Goal: Transaction & Acquisition: Purchase product/service

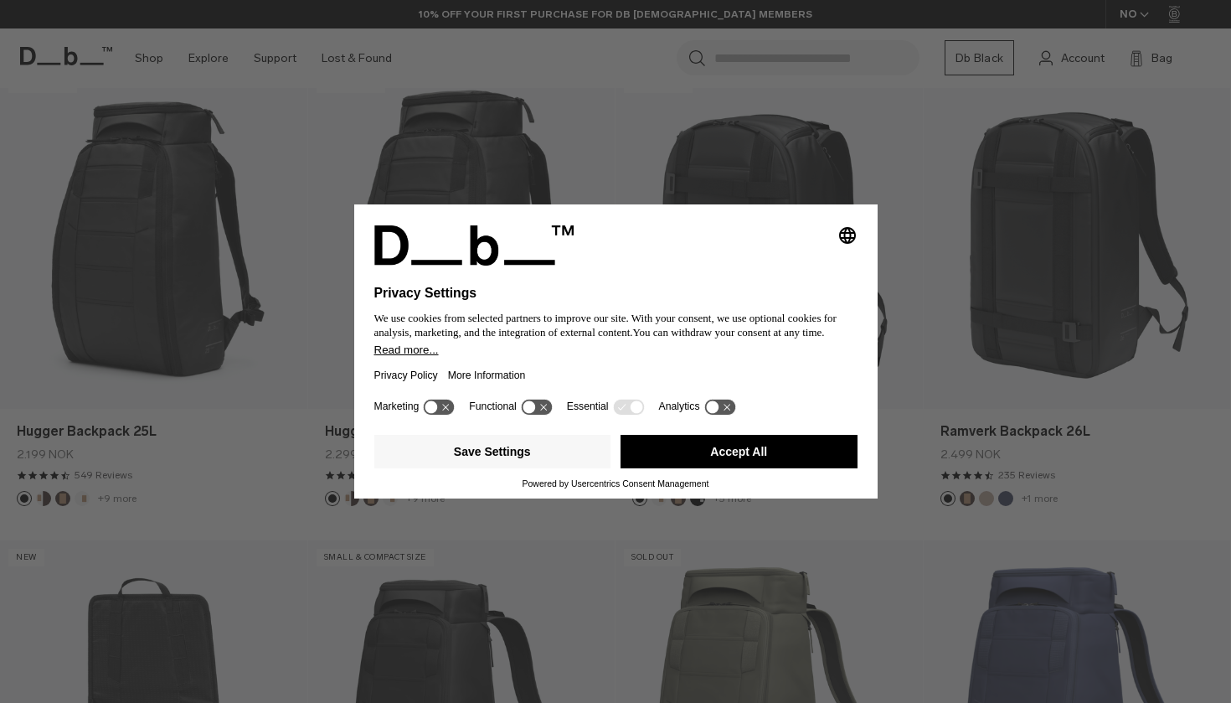
click at [727, 462] on button "Accept All" at bounding box center [739, 452] width 237 height 34
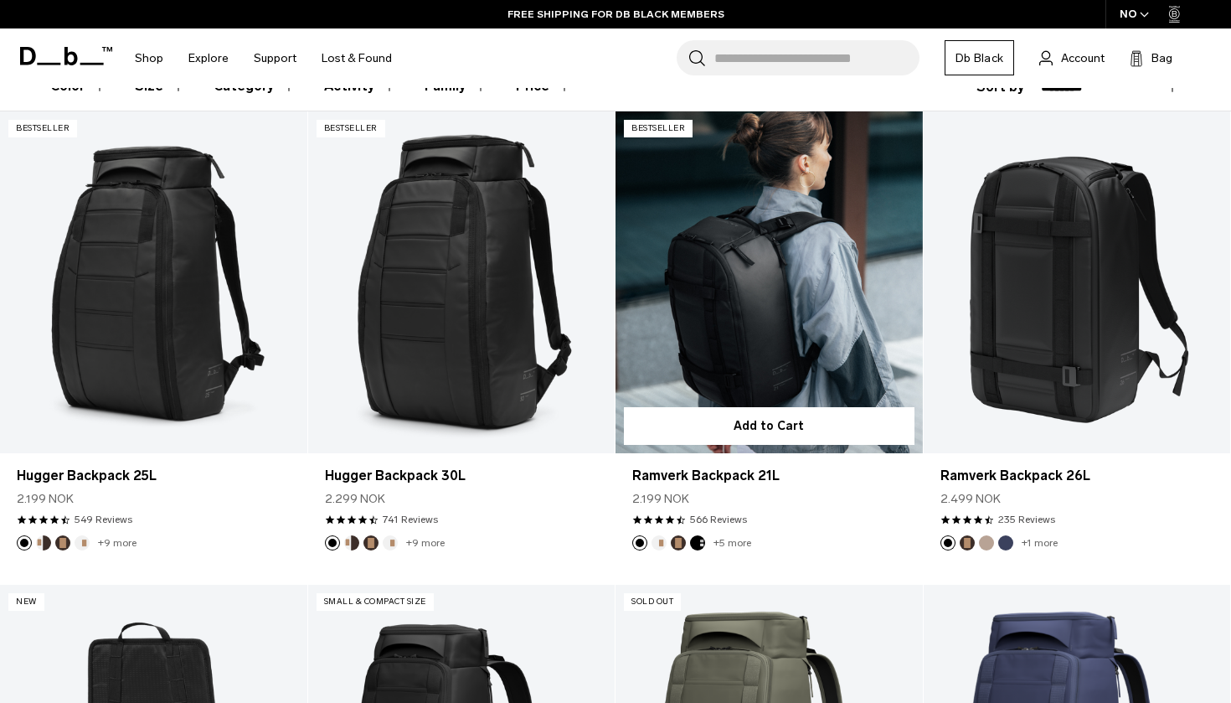
scroll to position [310, 0]
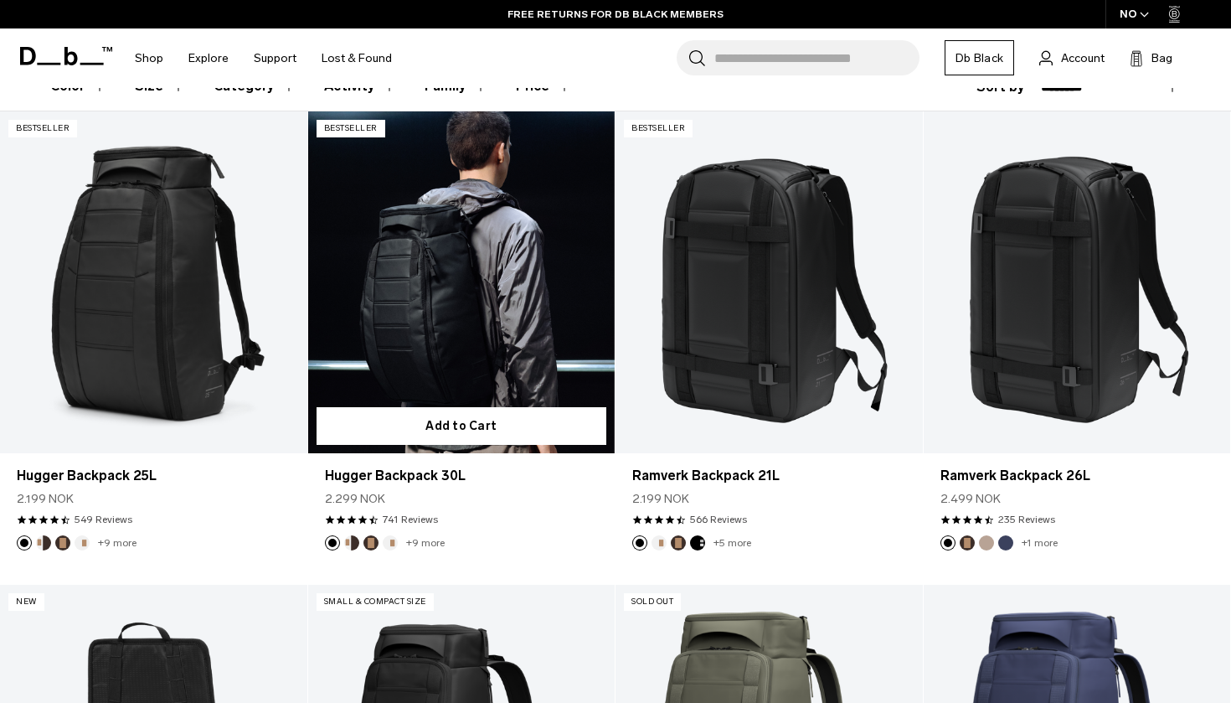
click at [510, 259] on link "Hugger Backpack 30L" at bounding box center [461, 281] width 307 height 341
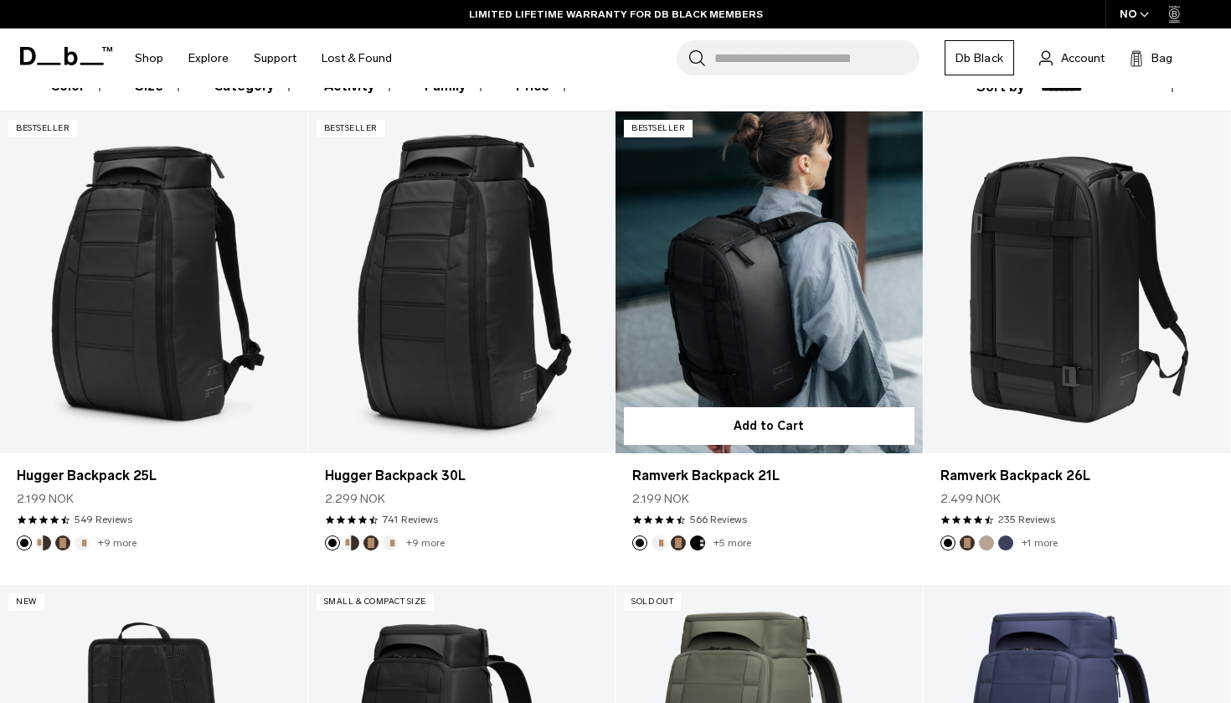
click at [726, 307] on link "Ramverk Backpack 21L" at bounding box center [769, 281] width 307 height 341
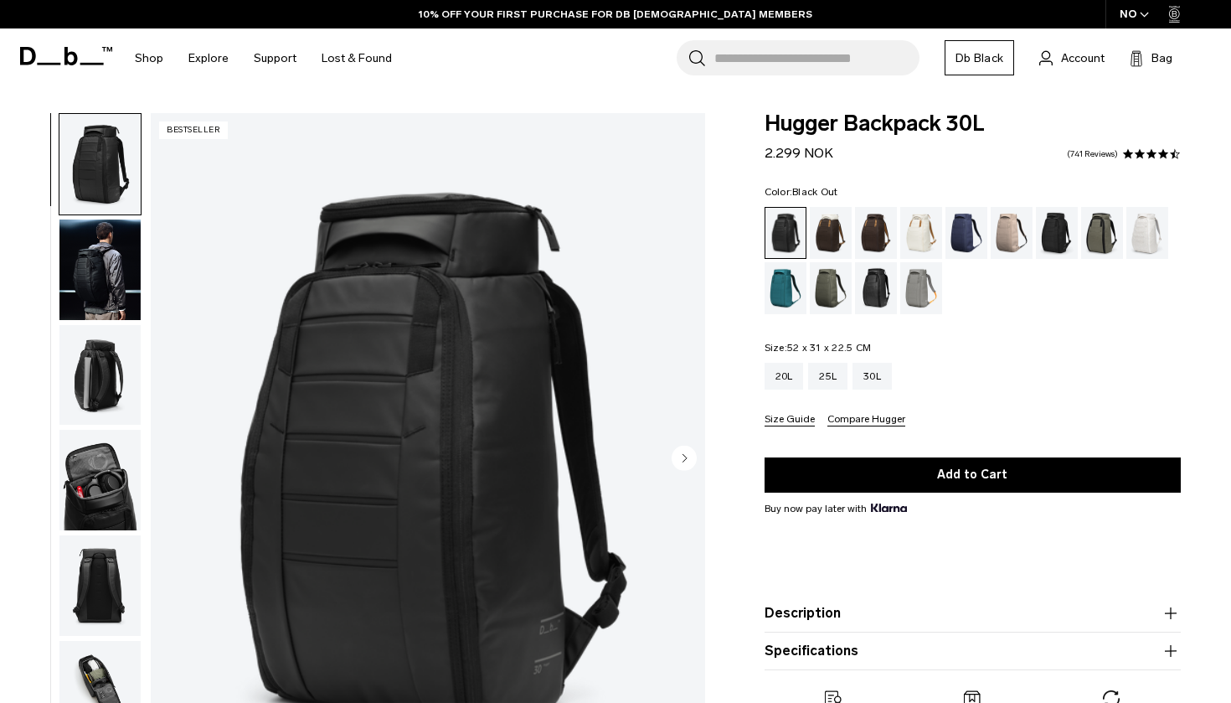
click at [75, 491] on img "button" at bounding box center [99, 480] width 81 height 101
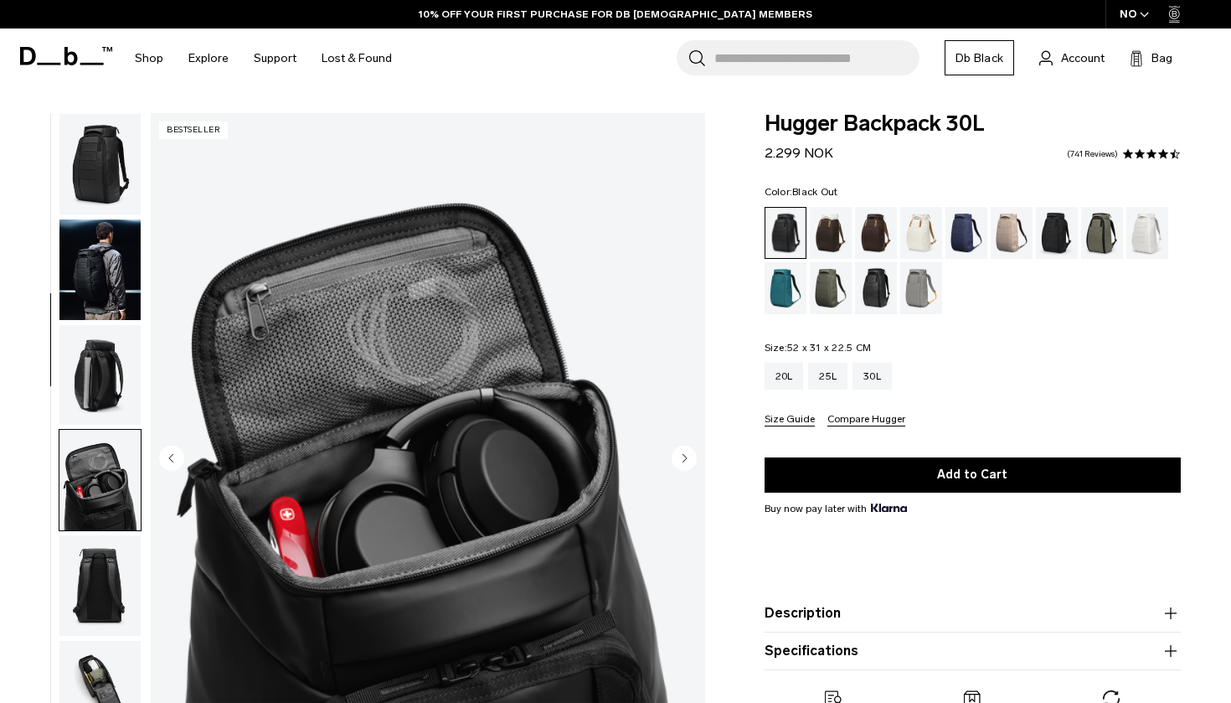
scroll to position [320, 0]
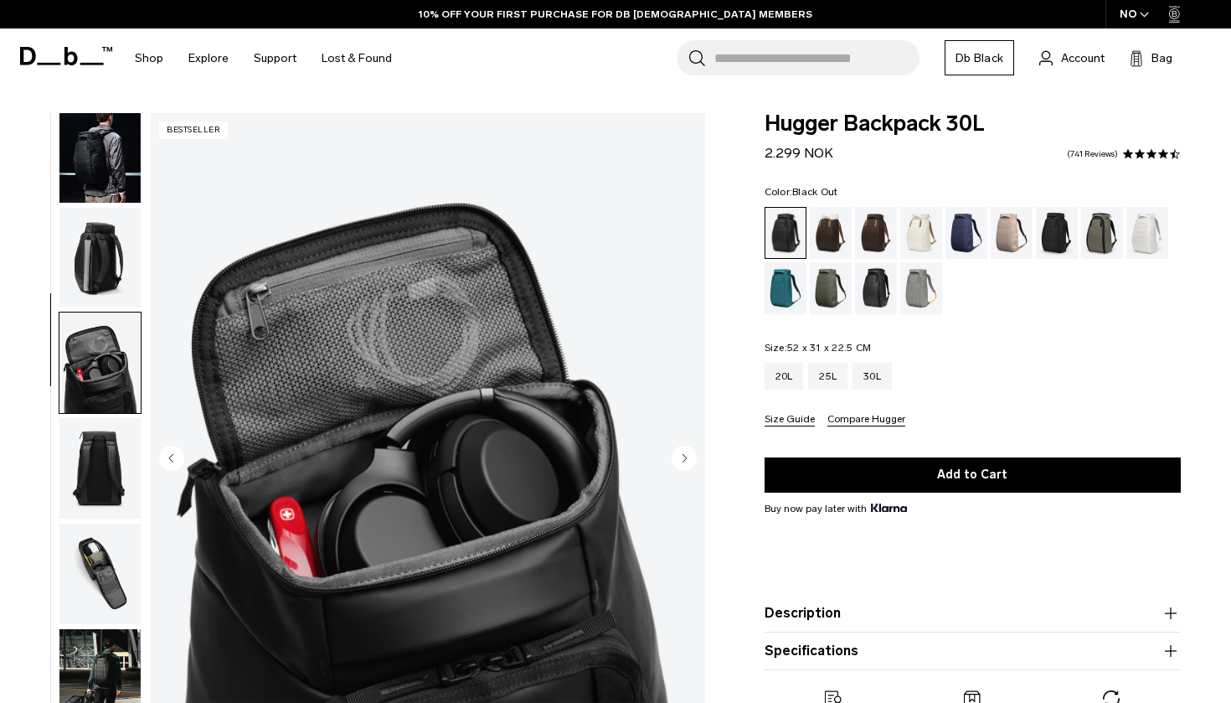
click at [118, 197] on img "button" at bounding box center [99, 152] width 81 height 101
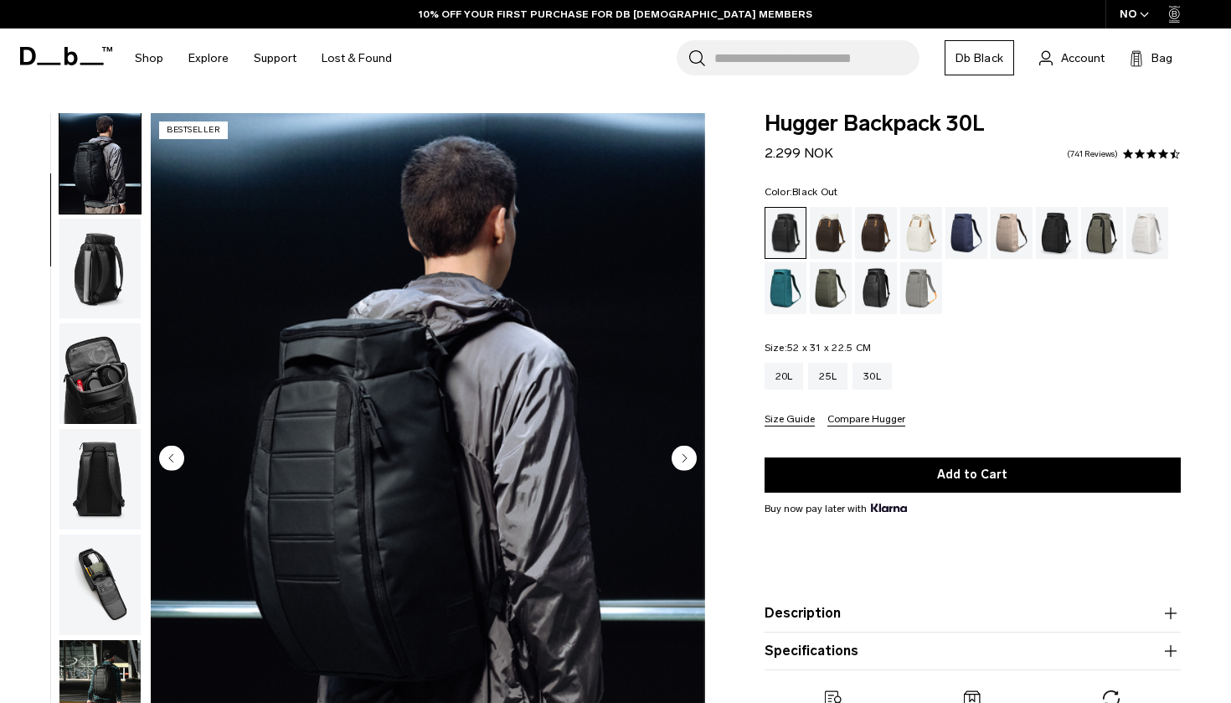
click at [118, 251] on img "button" at bounding box center [99, 269] width 81 height 101
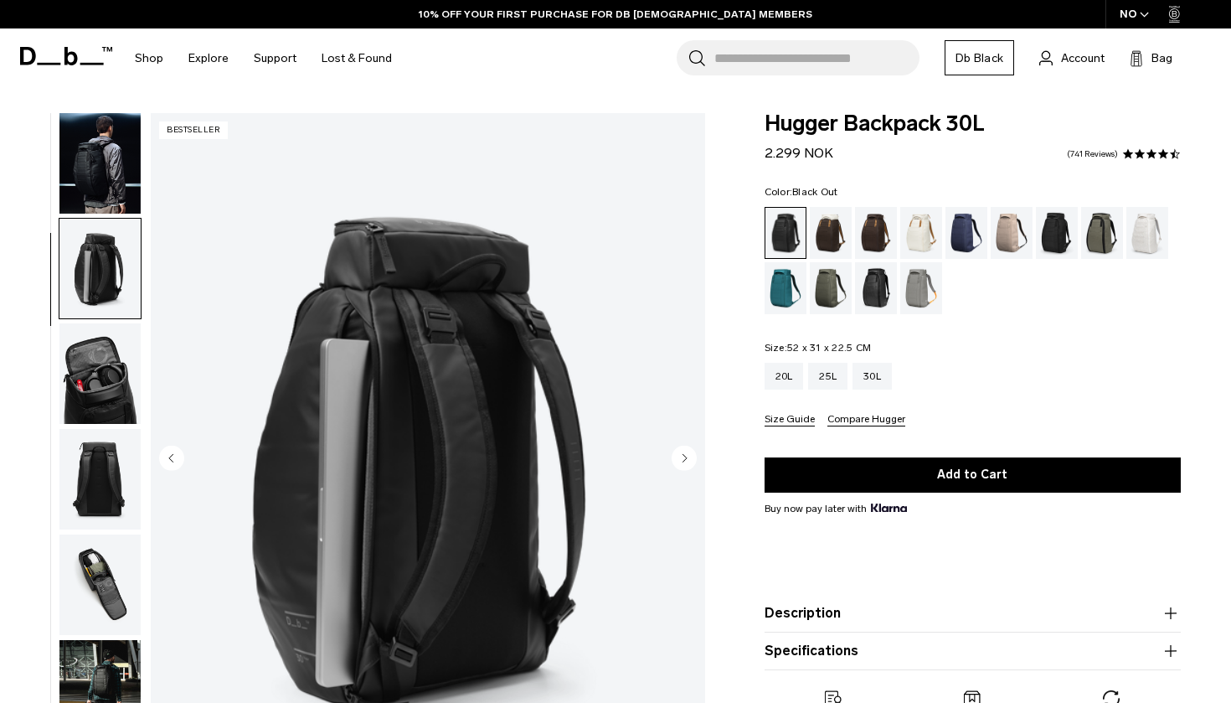
scroll to position [214, 0]
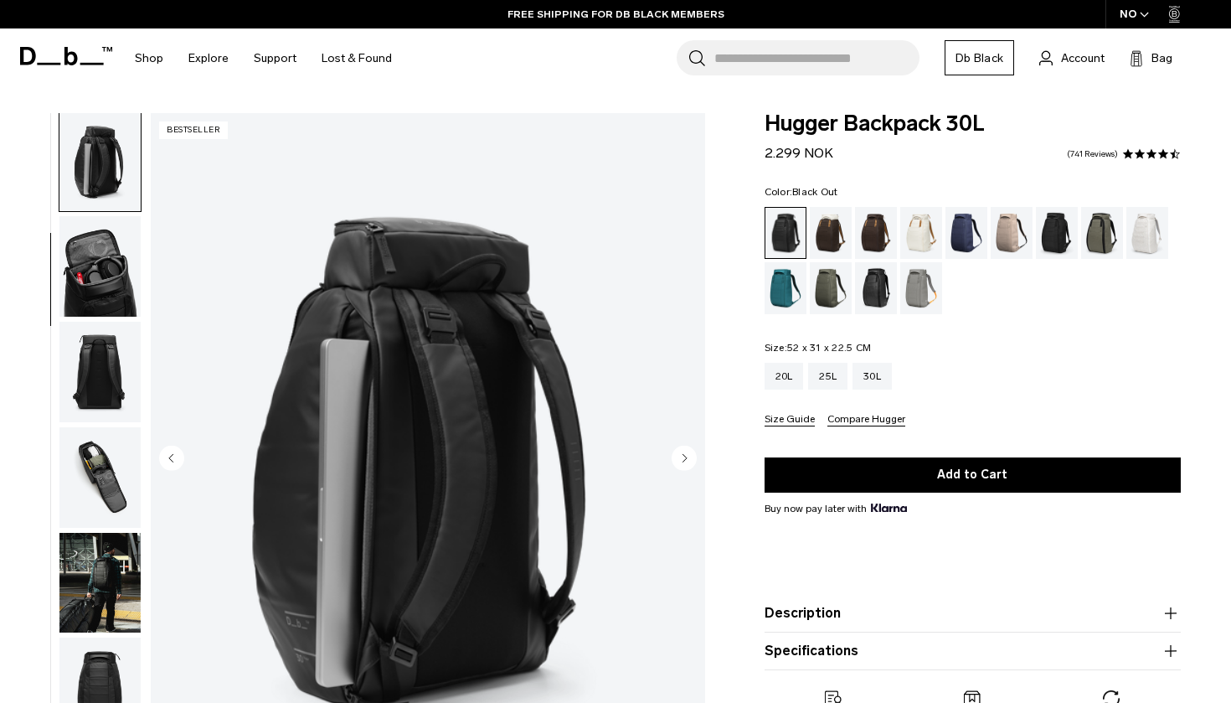
click at [109, 374] on img "button" at bounding box center [99, 372] width 81 height 101
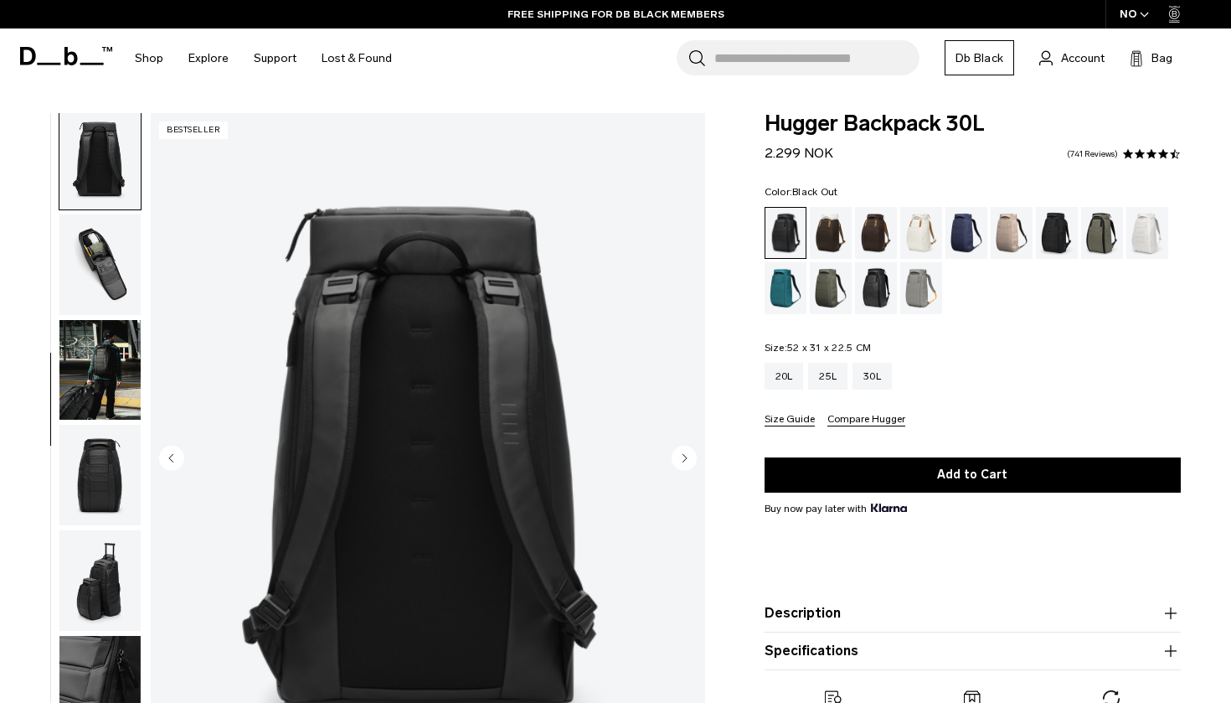
click at [110, 411] on img "button" at bounding box center [99, 370] width 81 height 101
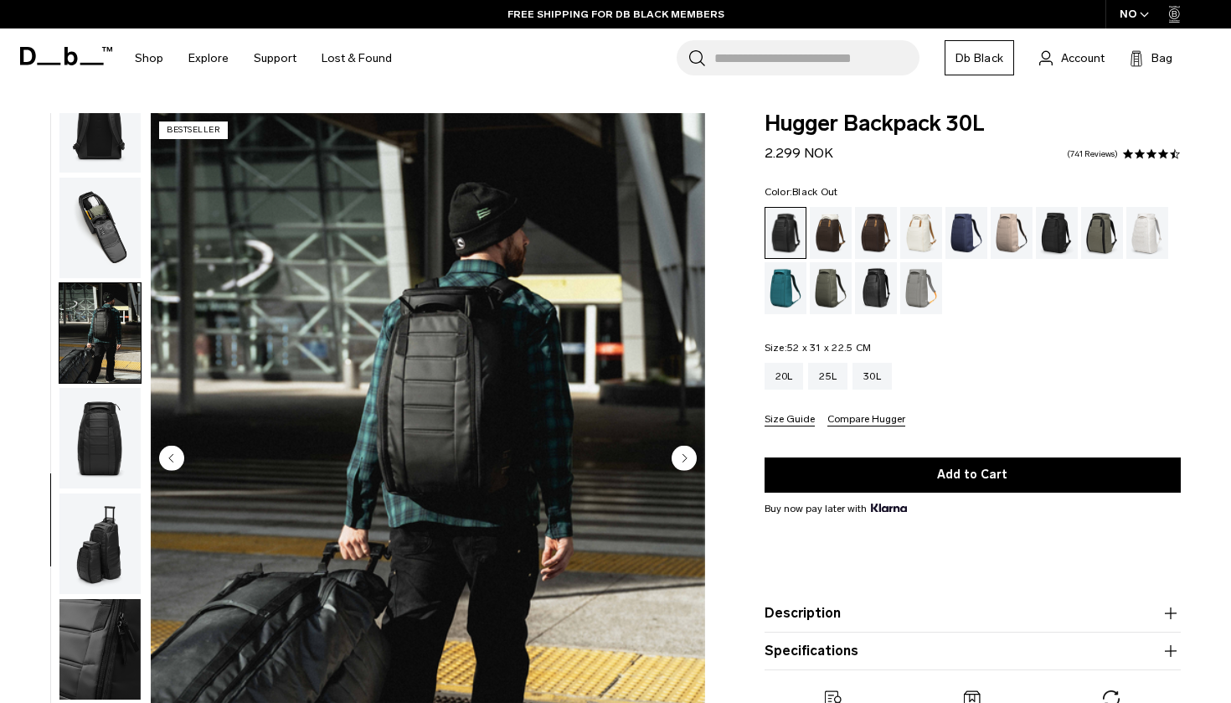
click at [108, 495] on img "button" at bounding box center [99, 543] width 81 height 101
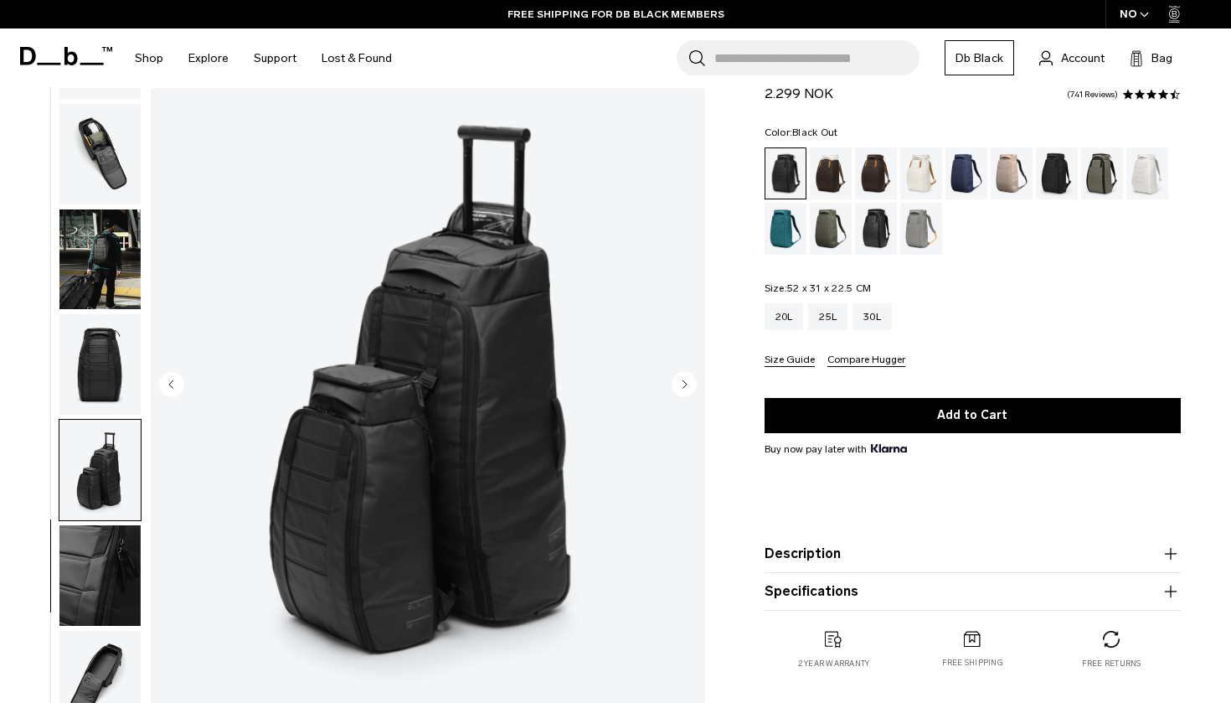
scroll to position [88, 0]
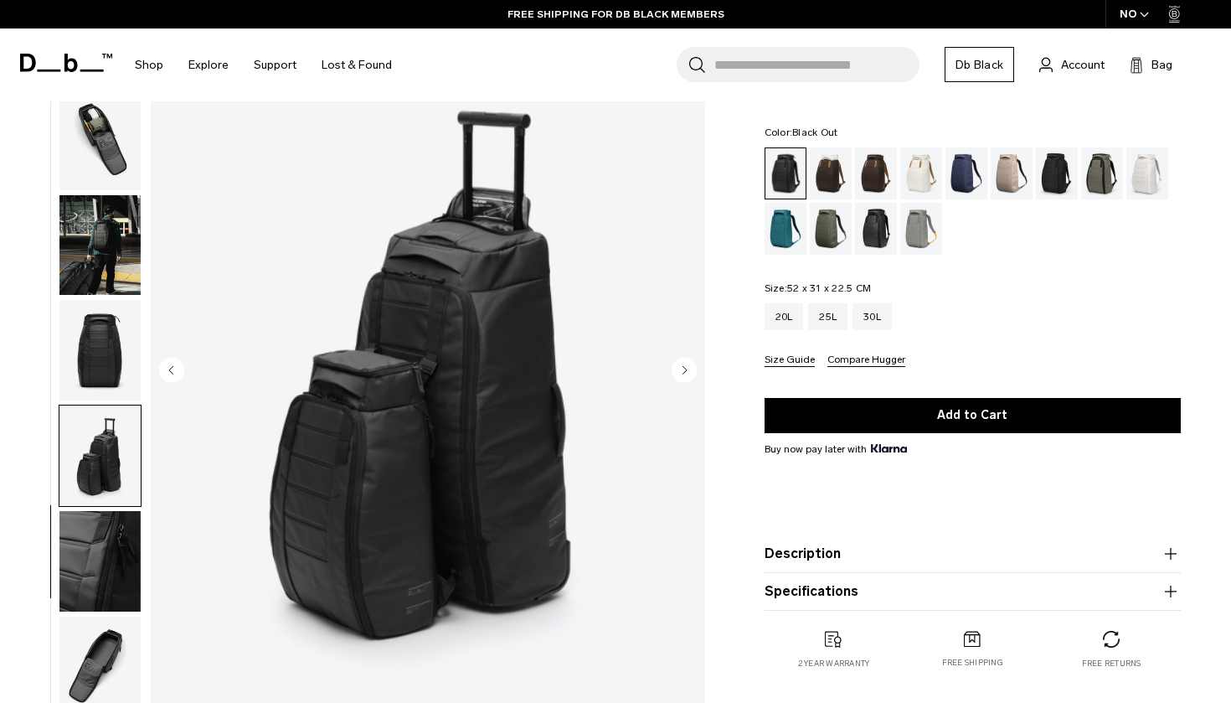
click at [109, 577] on img "button" at bounding box center [99, 561] width 81 height 101
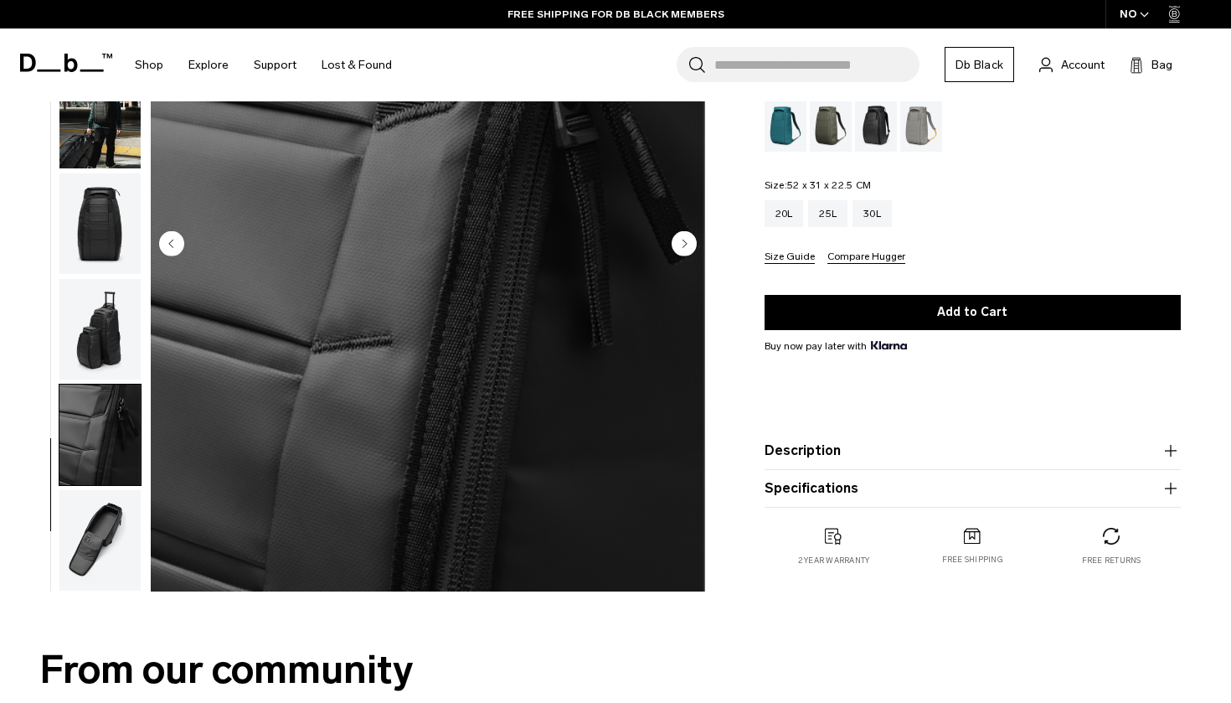
scroll to position [215, 0]
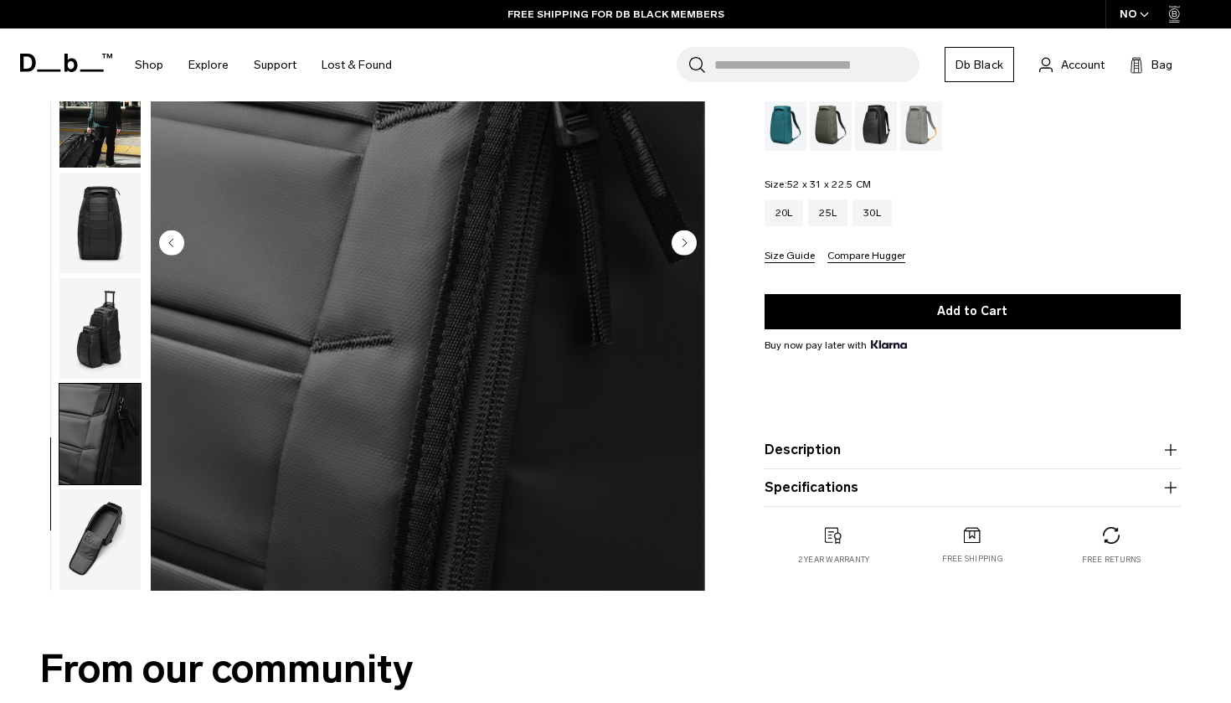
click at [110, 580] on img "button" at bounding box center [99, 539] width 81 height 101
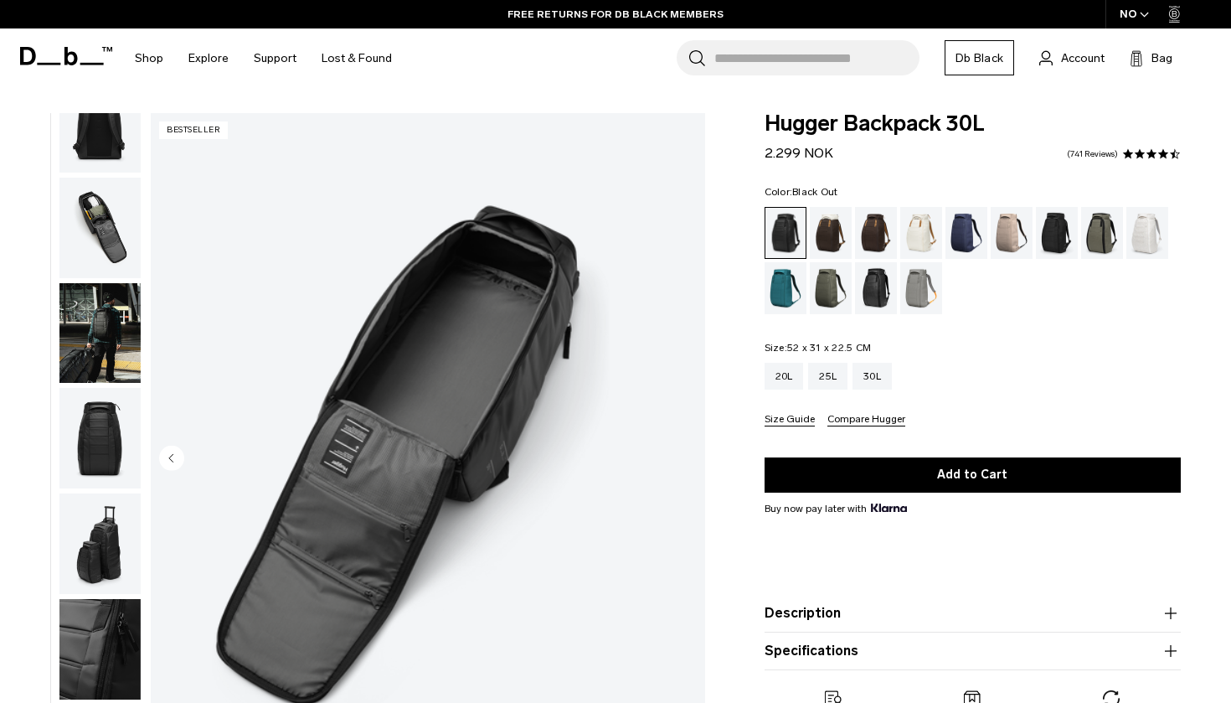
scroll to position [0, 0]
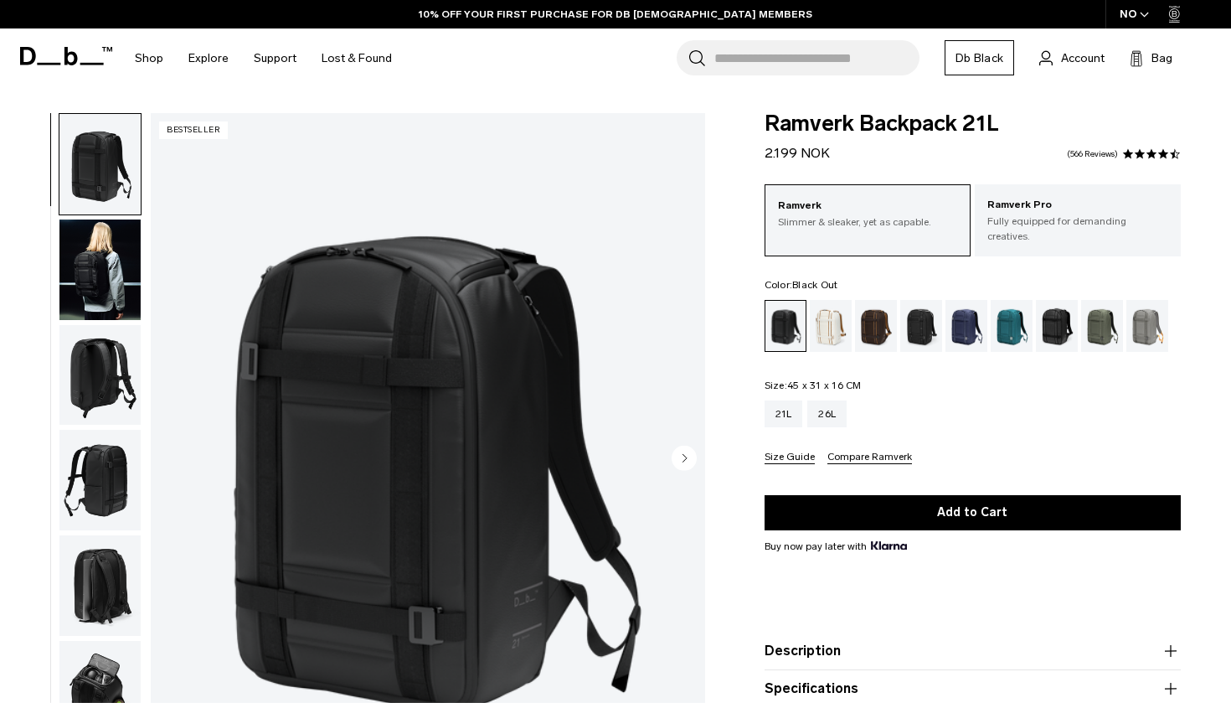
click at [107, 276] on img "button" at bounding box center [99, 269] width 81 height 101
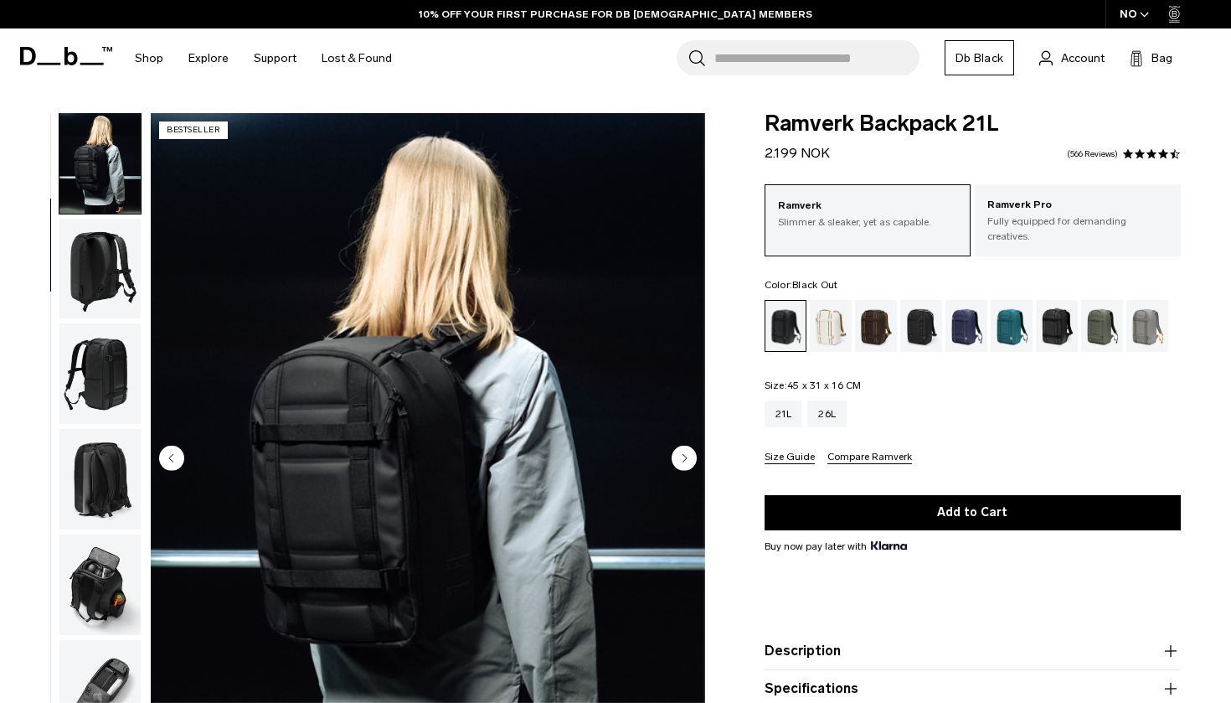
click at [107, 297] on img "button" at bounding box center [99, 269] width 81 height 101
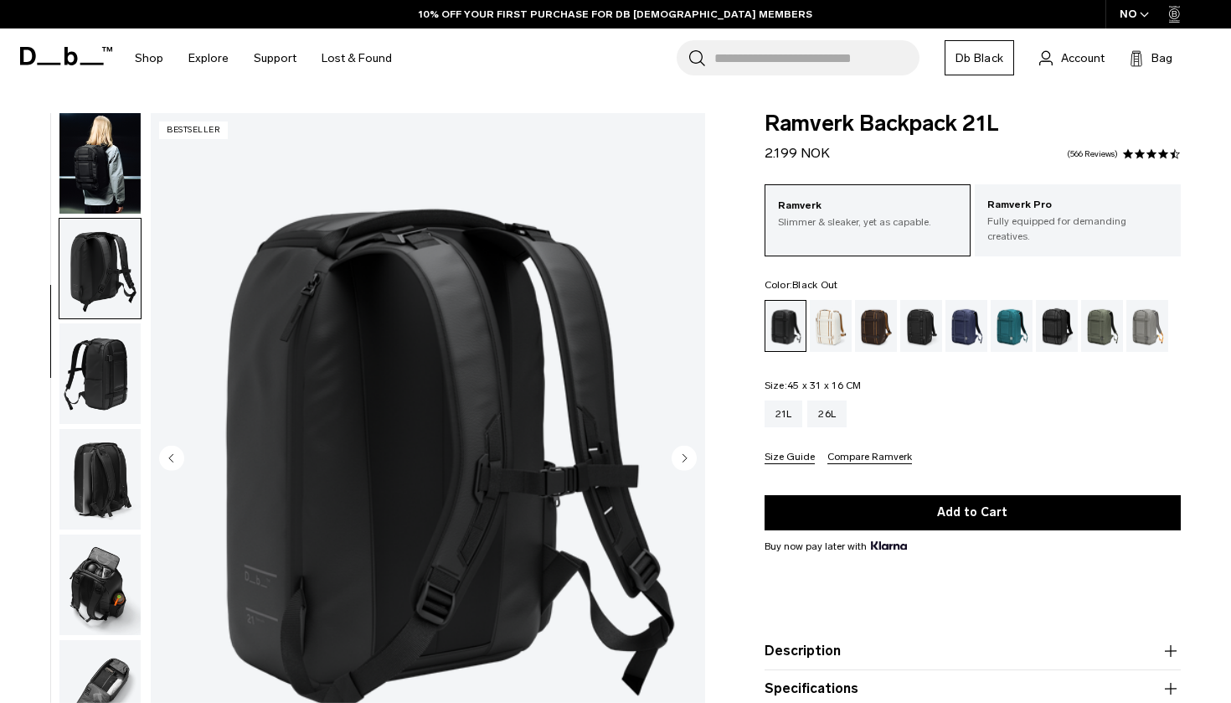
scroll to position [157, 0]
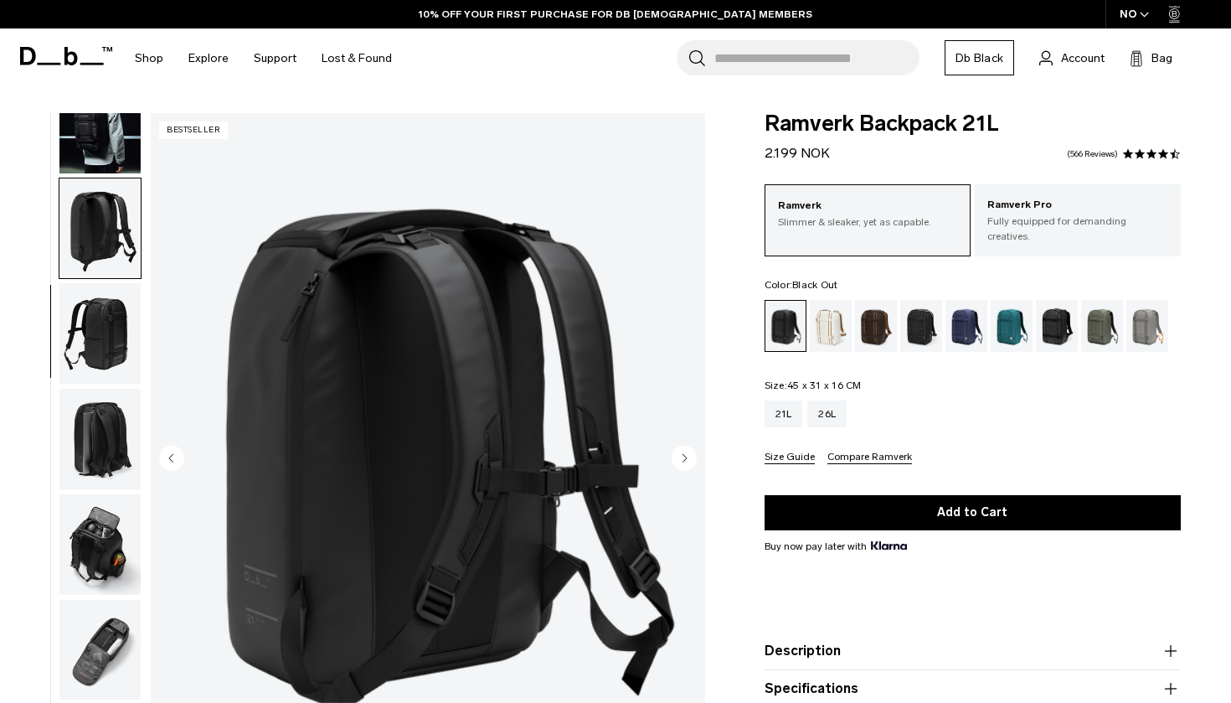
click at [115, 333] on img "button" at bounding box center [99, 333] width 81 height 101
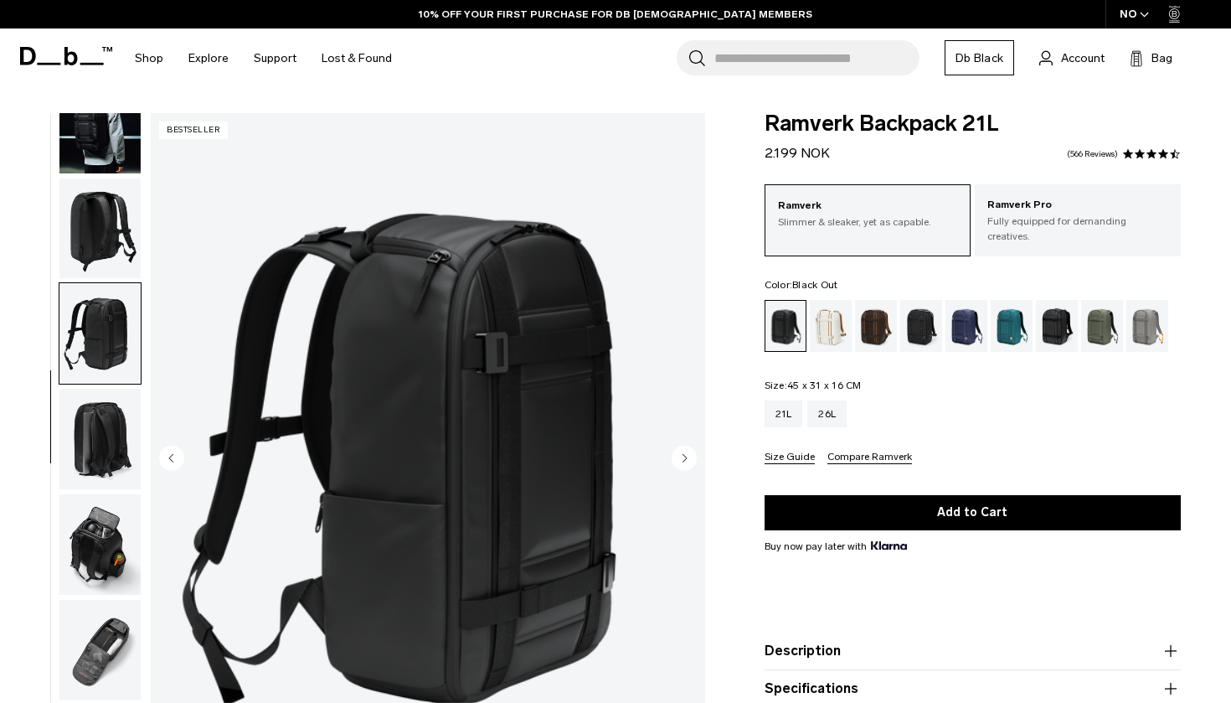
click at [127, 410] on img "button" at bounding box center [99, 439] width 81 height 101
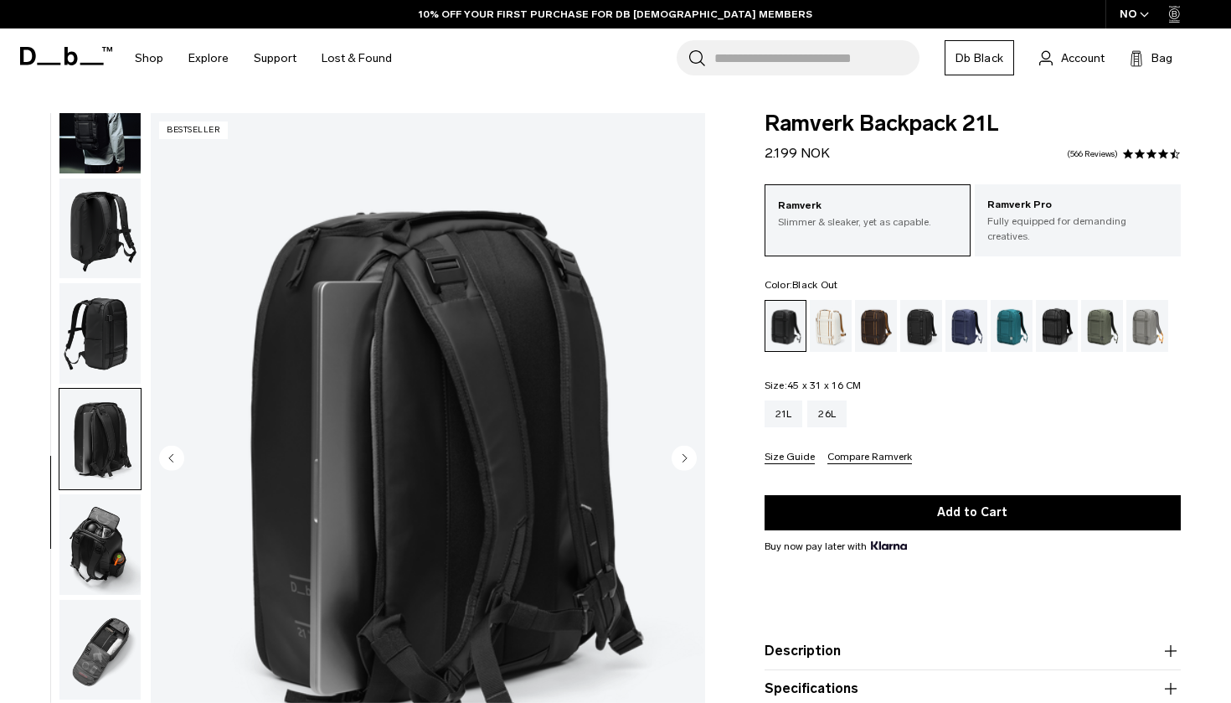
click at [133, 526] on img "button" at bounding box center [99, 544] width 81 height 101
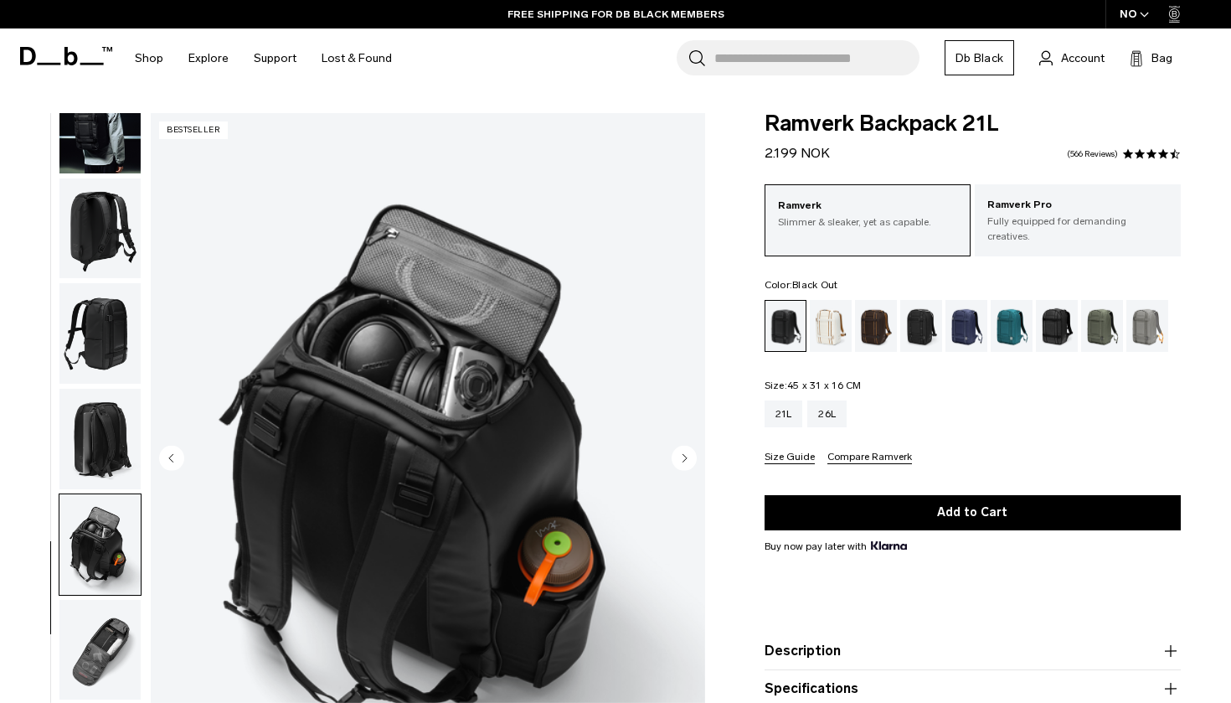
click at [118, 397] on img "button" at bounding box center [99, 439] width 81 height 101
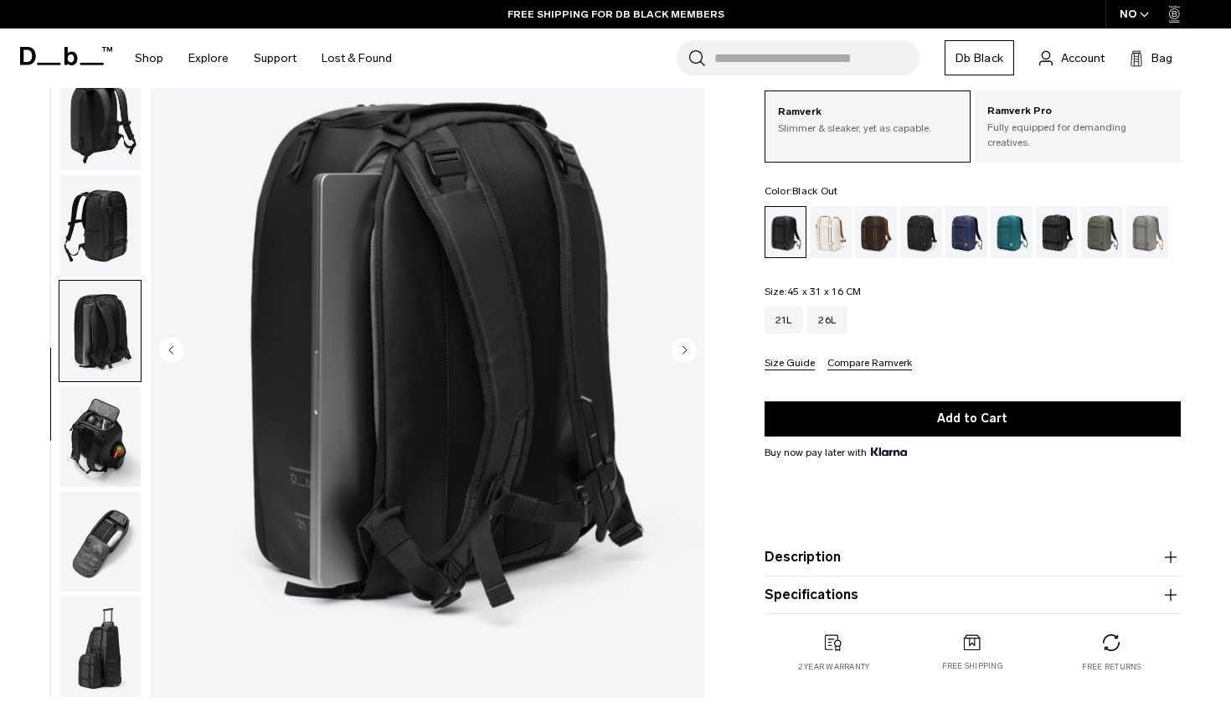
scroll to position [121, 0]
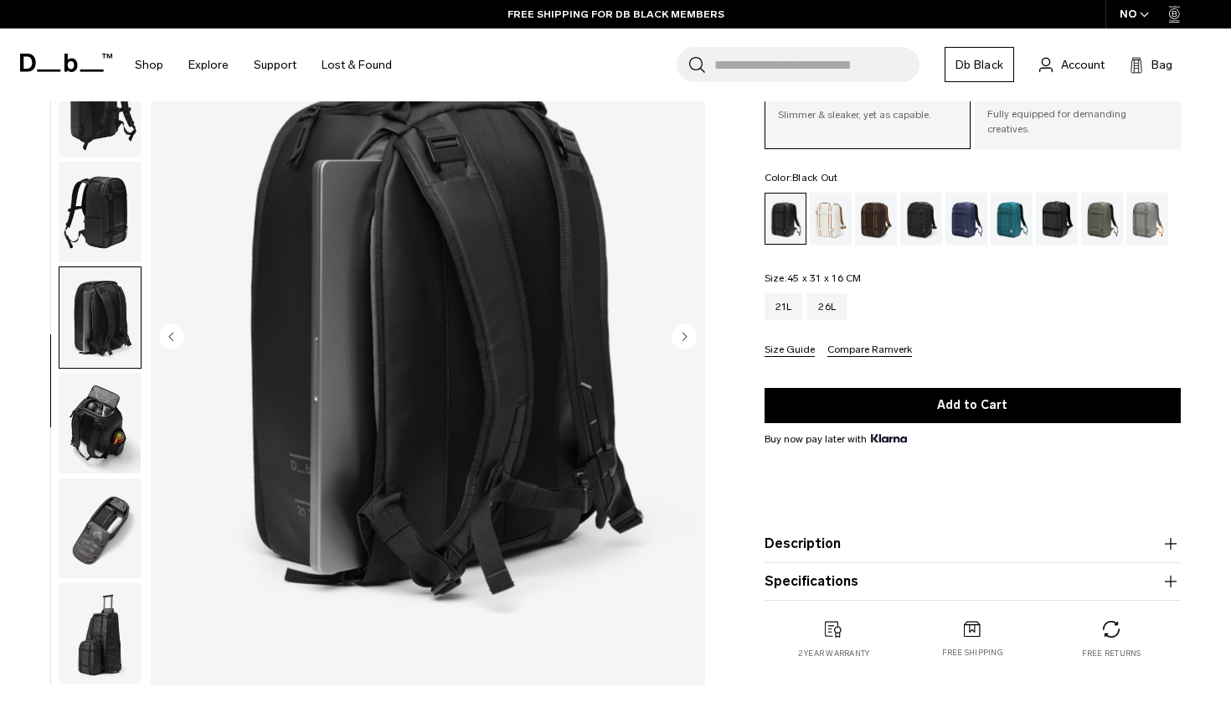
click at [103, 491] on img "button" at bounding box center [99, 528] width 81 height 101
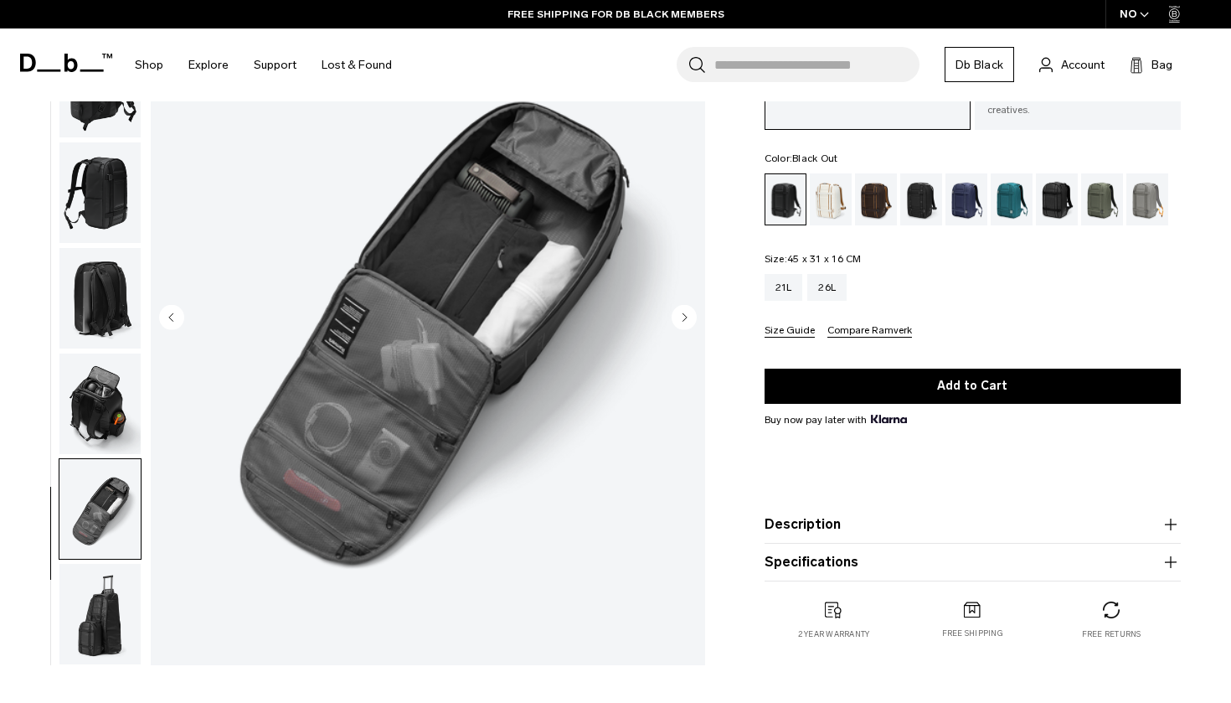
scroll to position [143, 0]
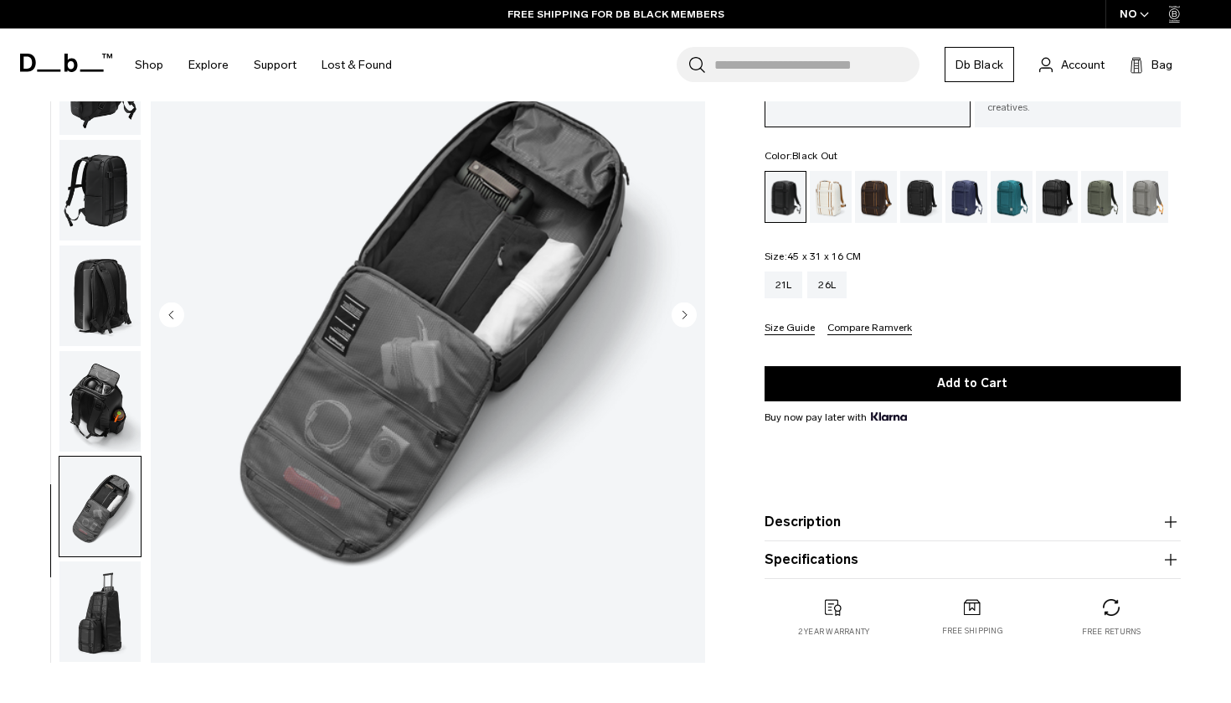
click at [120, 598] on img "button" at bounding box center [99, 611] width 81 height 101
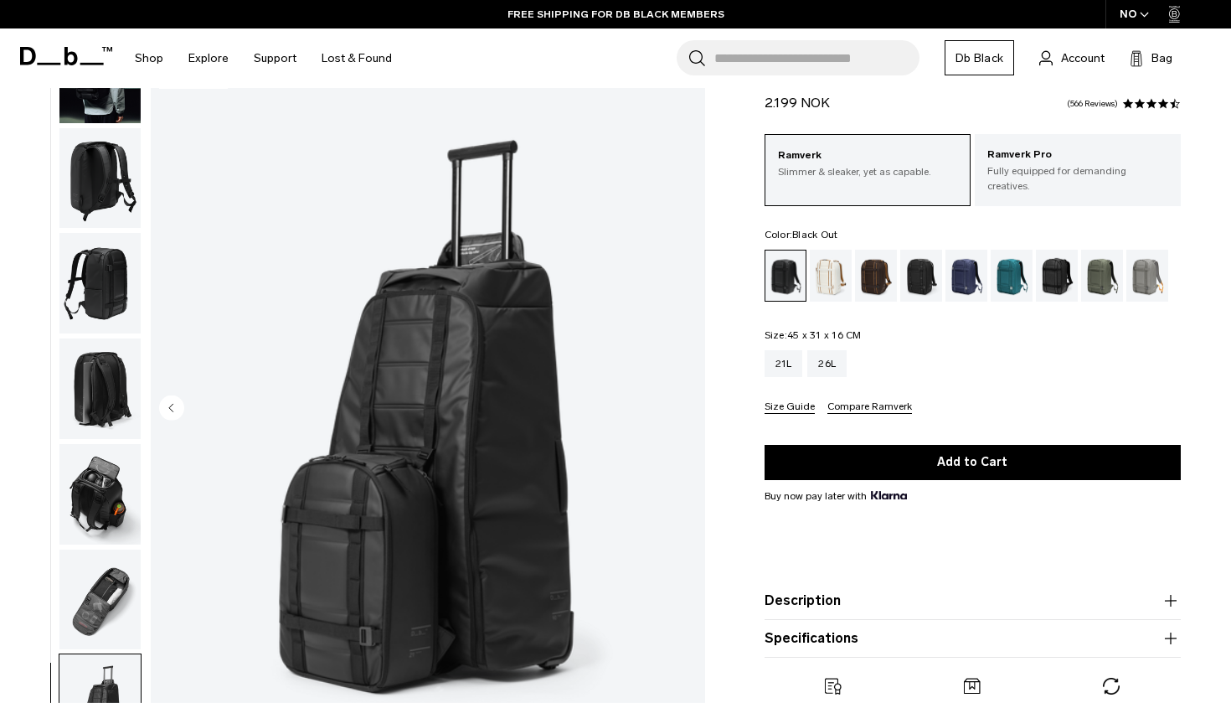
scroll to position [50, 0]
click at [821, 357] on div "26L" at bounding box center [827, 363] width 39 height 27
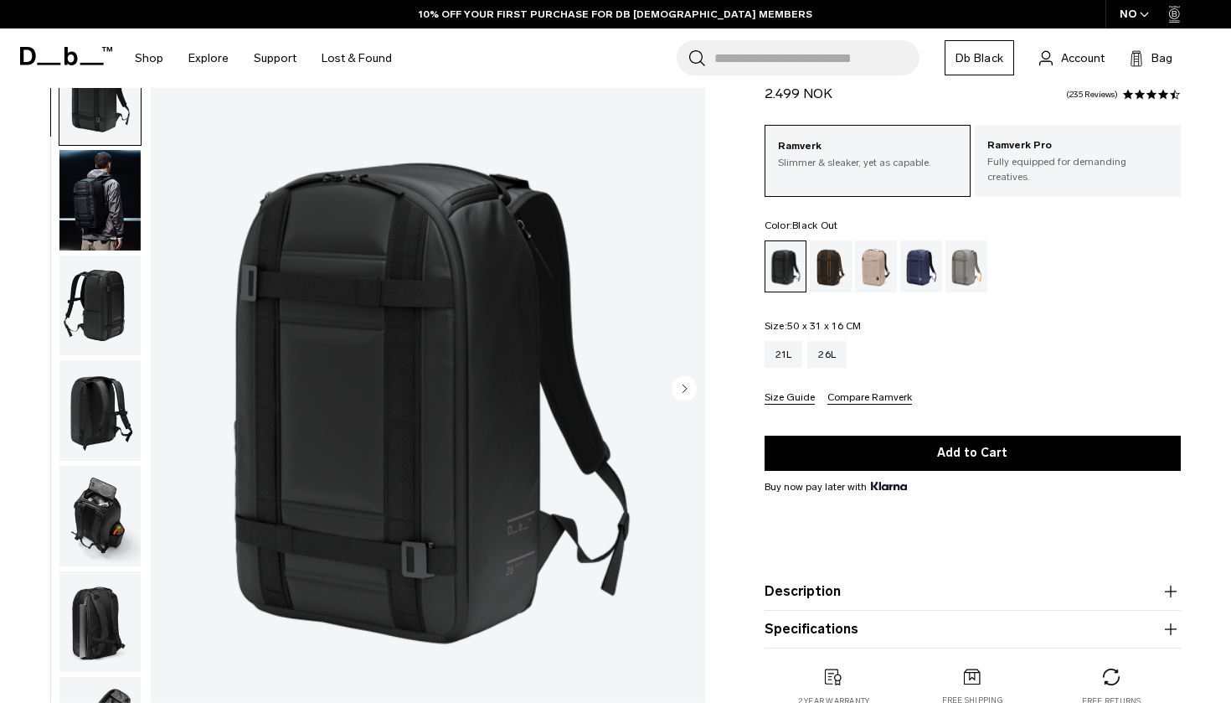
scroll to position [70, 0]
click at [96, 199] on img "button" at bounding box center [99, 200] width 81 height 101
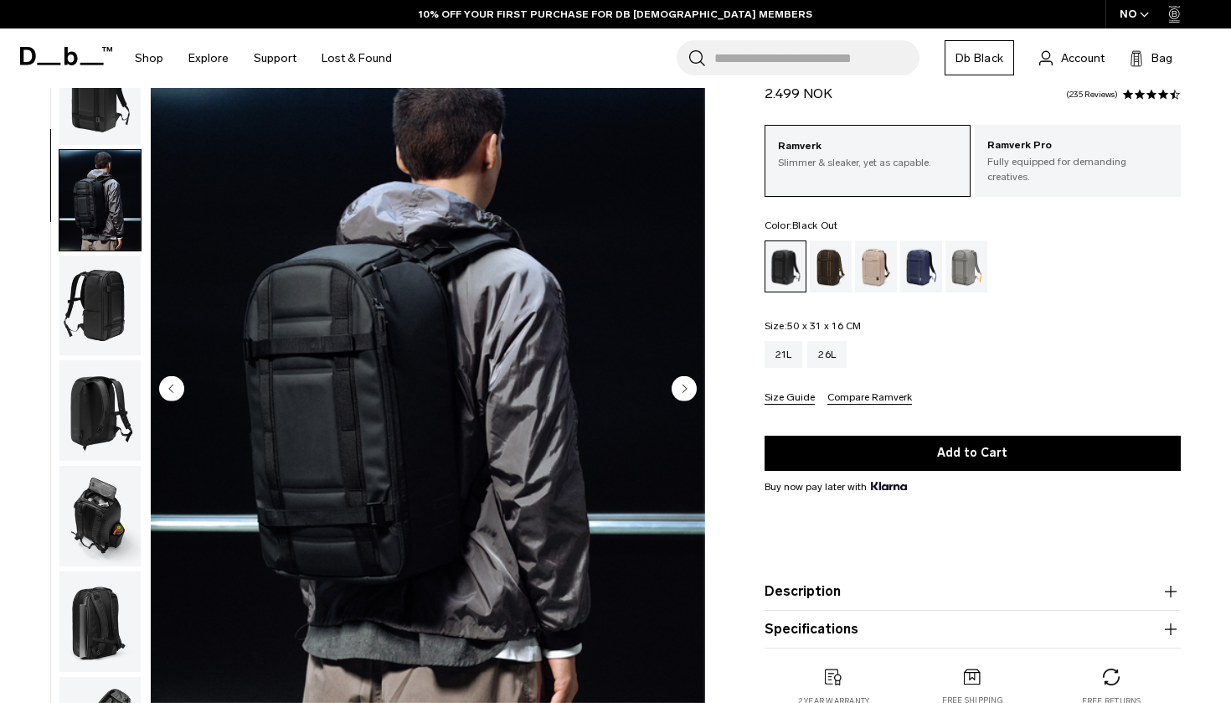
scroll to position [106, 0]
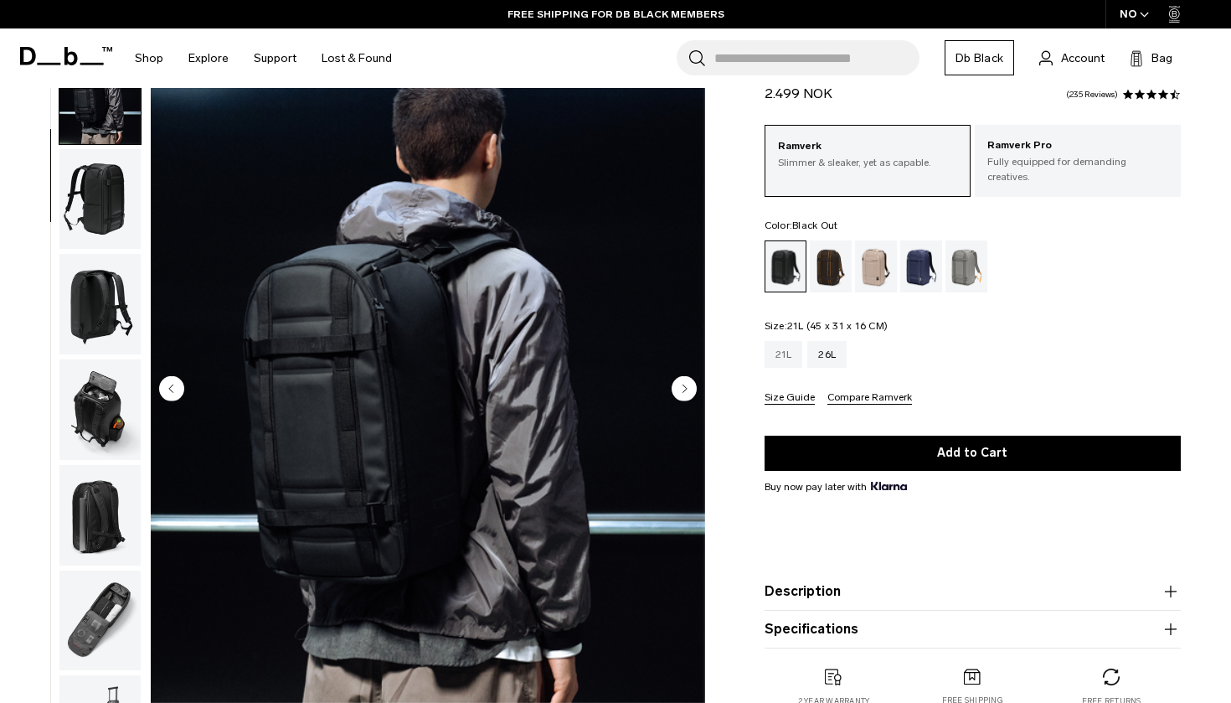
click at [799, 341] on div "21L" at bounding box center [784, 354] width 39 height 27
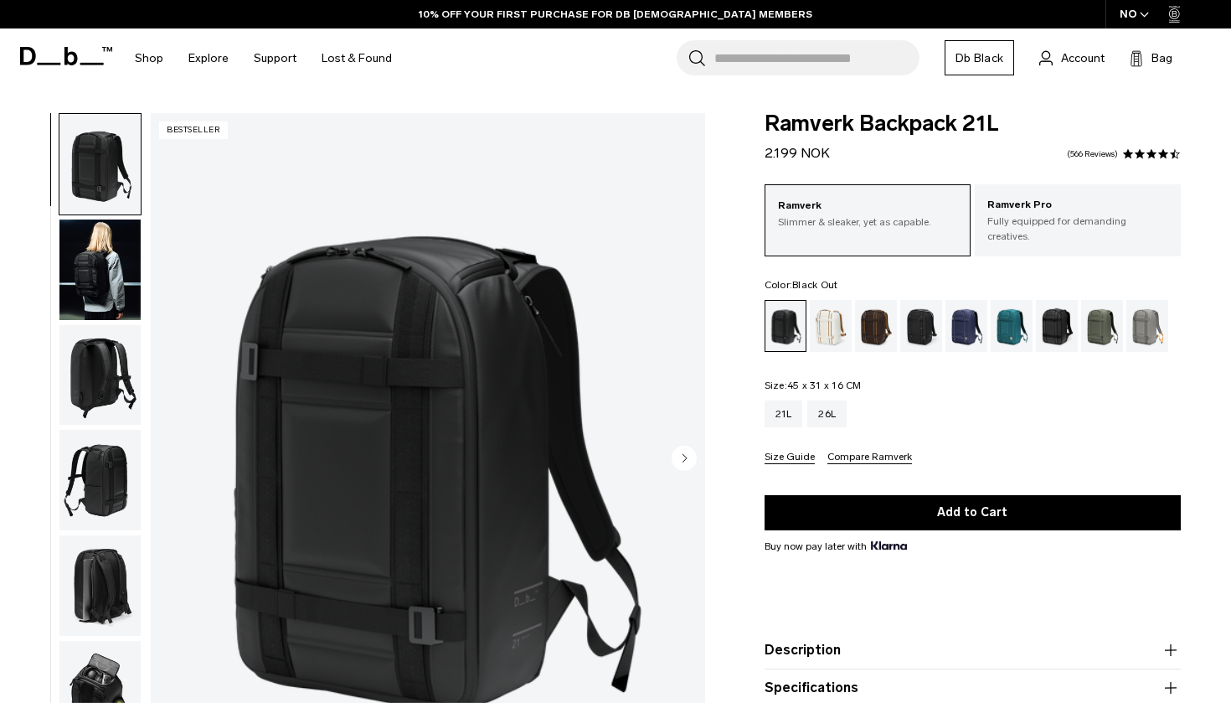
click at [87, 313] on img "button" at bounding box center [99, 269] width 81 height 101
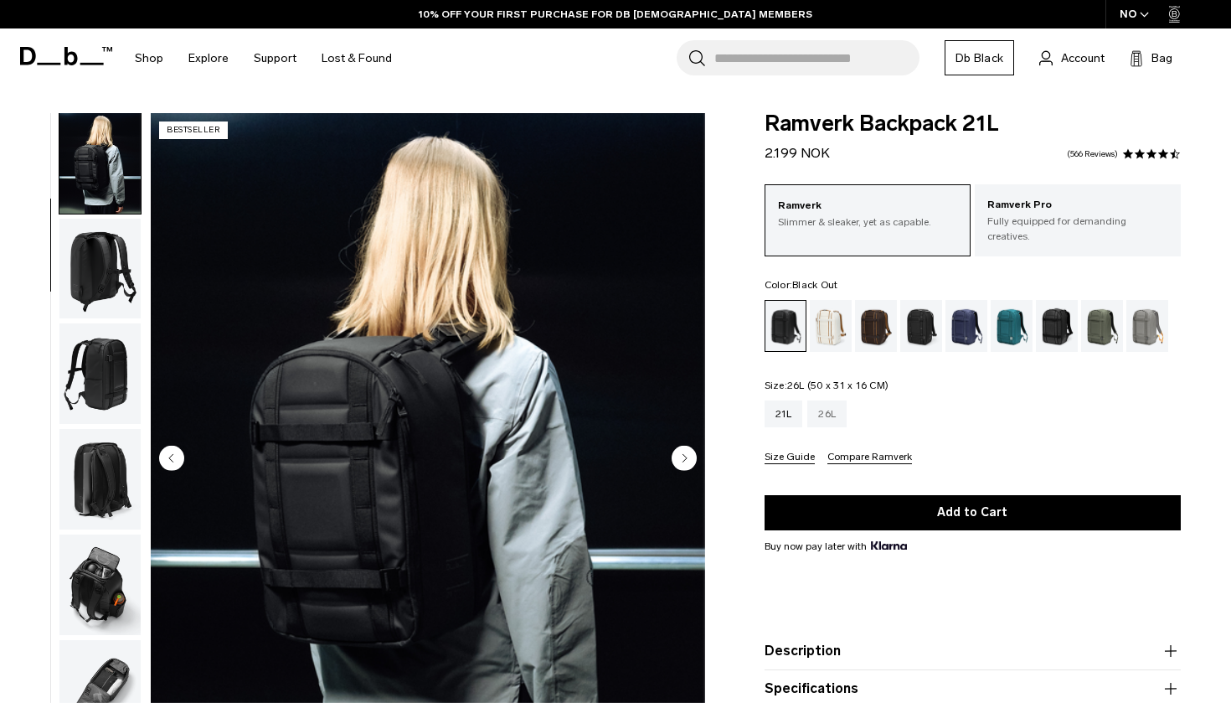
click at [829, 400] on div "26L" at bounding box center [827, 413] width 39 height 27
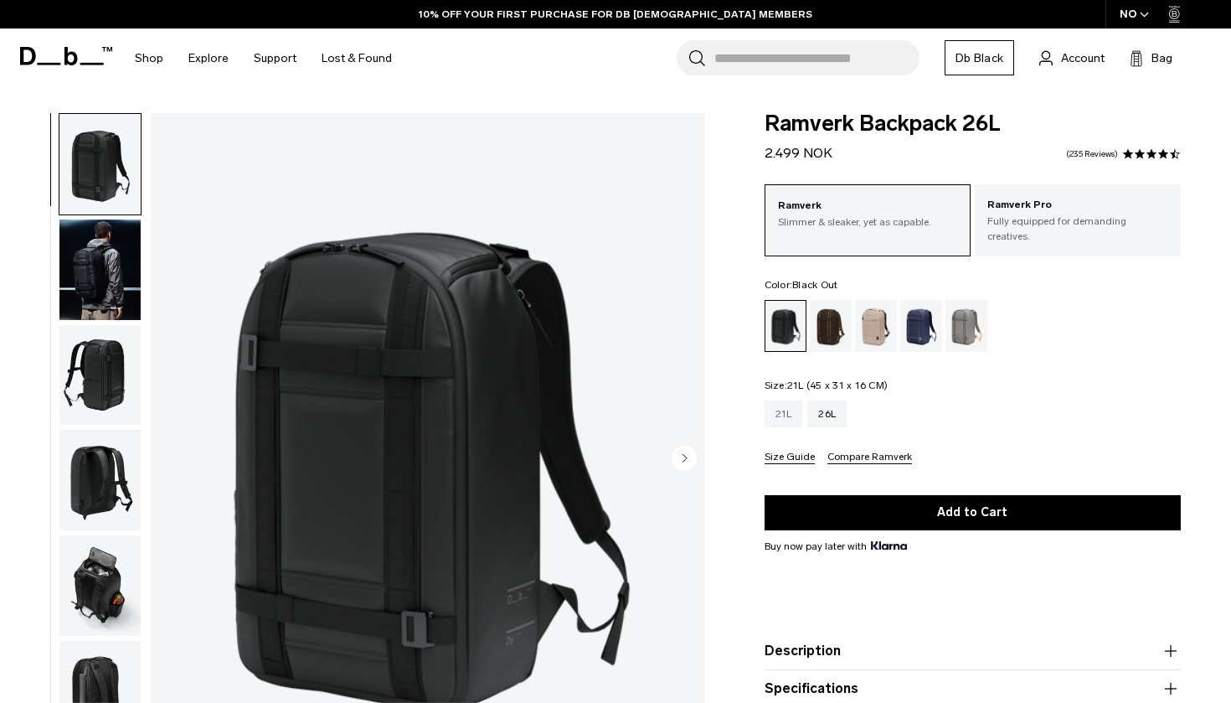
click at [793, 406] on div "21L" at bounding box center [784, 413] width 39 height 27
